Goal: Browse casually: Explore the website without a specific task or goal

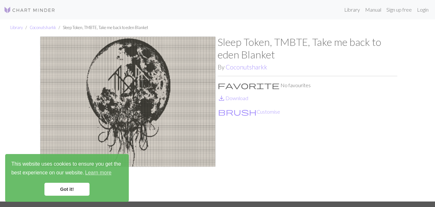
click at [144, 87] on img at bounding box center [128, 118] width 180 height 165
click at [127, 82] on img at bounding box center [128, 118] width 180 height 165
click at [49, 28] on link "Coconutsharkk" at bounding box center [43, 27] width 26 height 5
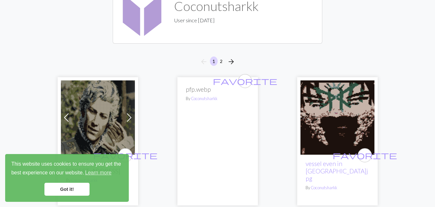
scroll to position [129, 0]
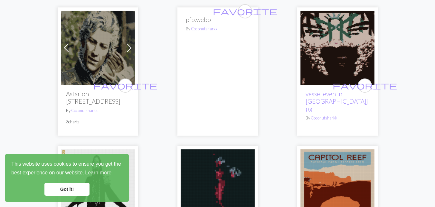
click at [342, 29] on img at bounding box center [338, 48] width 74 height 74
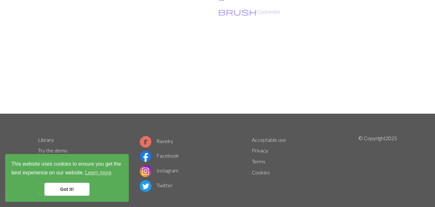
scroll to position [97, 0]
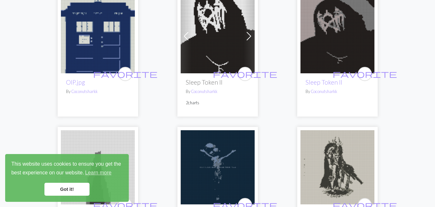
scroll to position [612, 0]
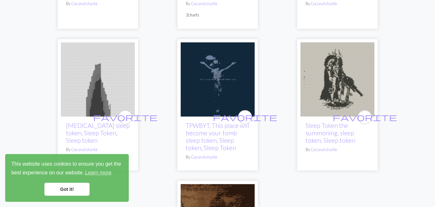
click at [234, 74] on img at bounding box center [218, 79] width 74 height 74
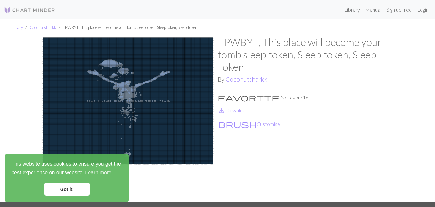
click at [123, 93] on img at bounding box center [128, 118] width 180 height 165
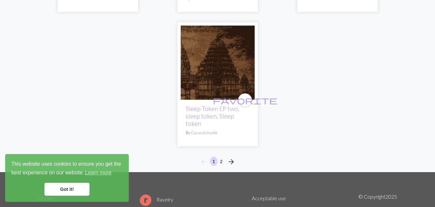
scroll to position [773, 0]
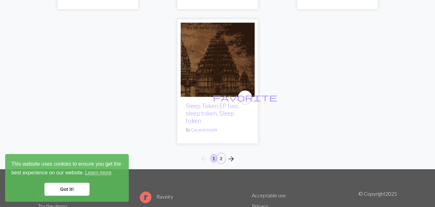
click at [220, 153] on button "2" at bounding box center [222, 157] width 8 height 9
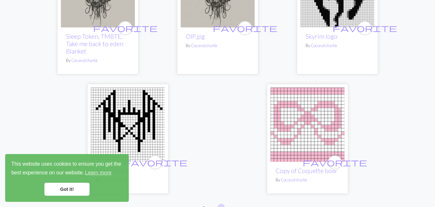
scroll to position [483, 0]
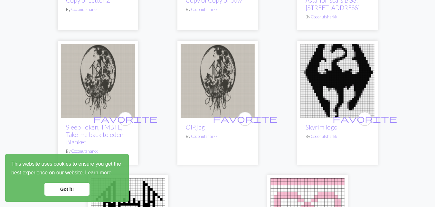
click at [221, 73] on img at bounding box center [218, 81] width 74 height 74
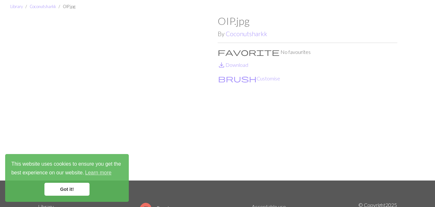
scroll to position [32, 0]
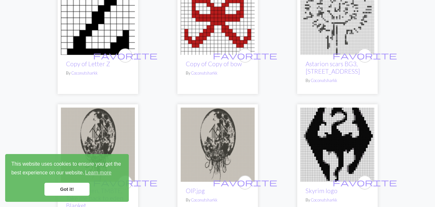
scroll to position [483, 0]
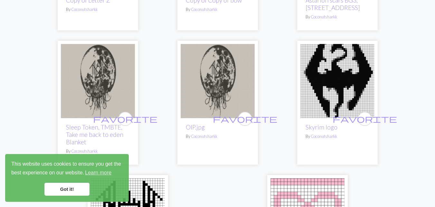
click at [111, 90] on img at bounding box center [98, 81] width 74 height 74
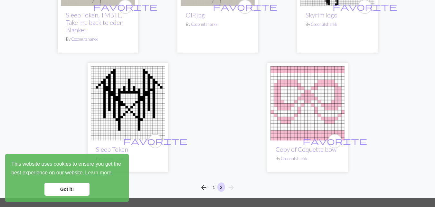
scroll to position [612, 0]
